Goal: Transaction & Acquisition: Purchase product/service

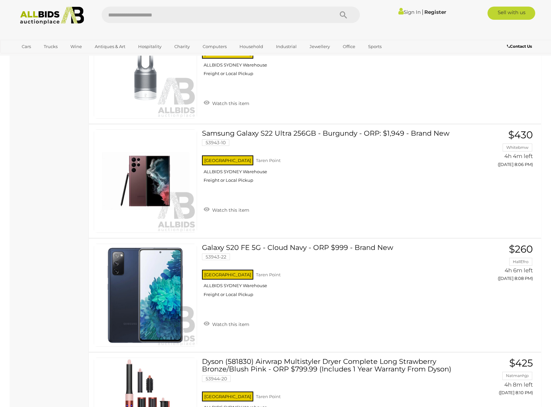
drag, startPoint x: 402, startPoint y: 202, endPoint x: 353, endPoint y: 344, distance: 149.5
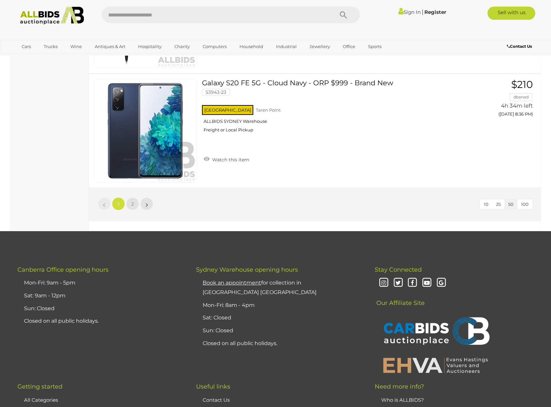
scroll to position [5639, 0]
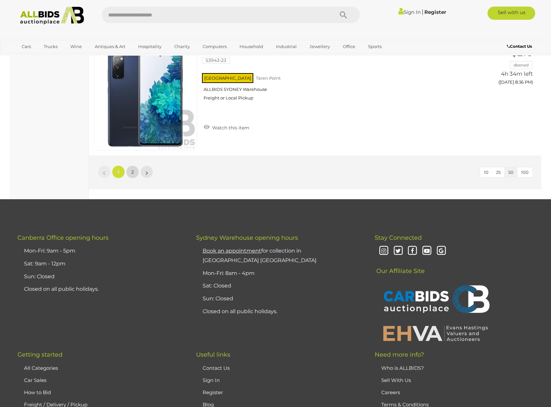
click at [132, 175] on link "2" at bounding box center [132, 171] width 13 height 13
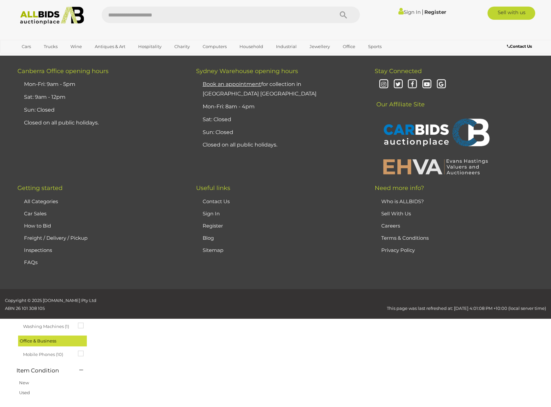
scroll to position [23, 0]
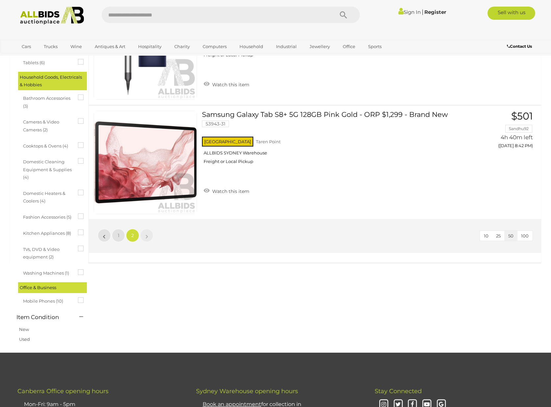
scroll to position [220, 0]
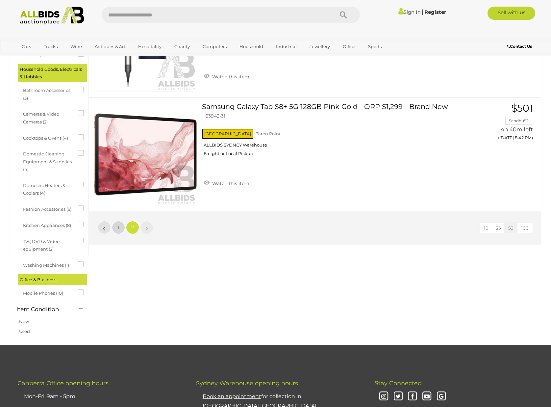
click at [120, 228] on link "1" at bounding box center [118, 227] width 13 height 13
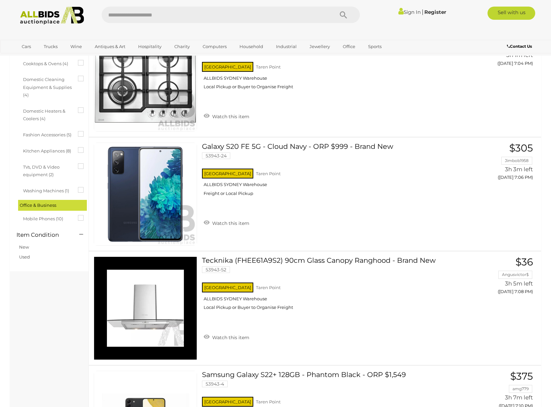
scroll to position [286, 0]
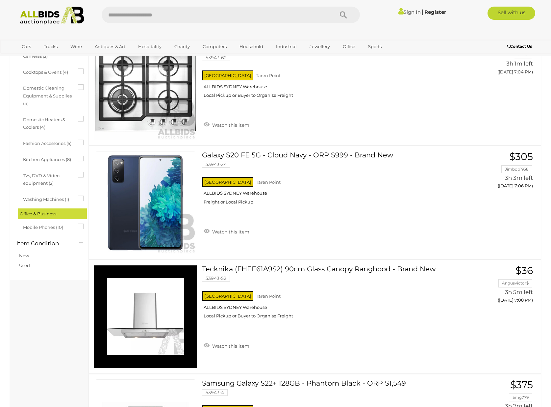
click at [78, 84] on icon at bounding box center [78, 84] width 0 height 0
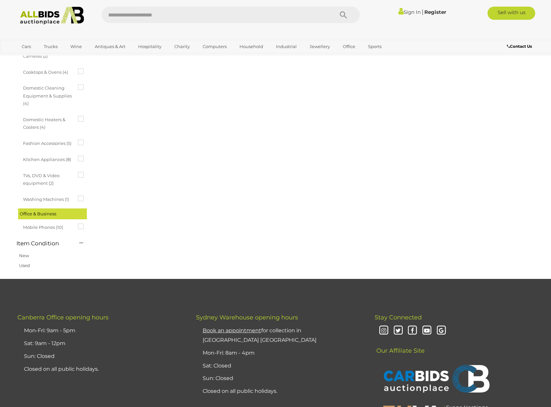
scroll to position [0, 0]
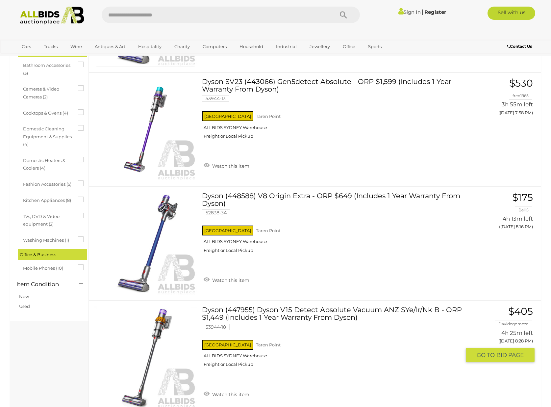
scroll to position [230, 0]
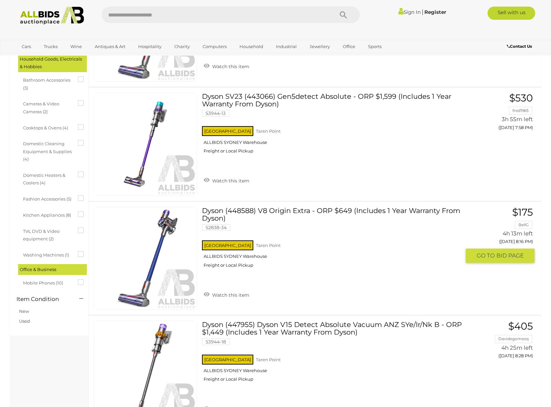
click at [376, 211] on link "Dyson (448588) V8 Origin Extra - ORP $649 (Includes 1 Year Warranty From Dyson)…" at bounding box center [334, 240] width 254 height 66
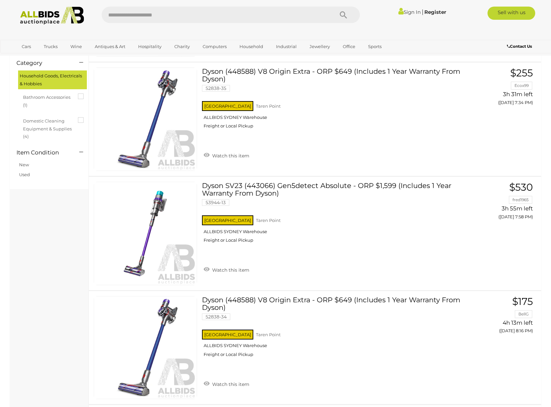
scroll to position [398, 0]
